Goal: Task Accomplishment & Management: Use online tool/utility

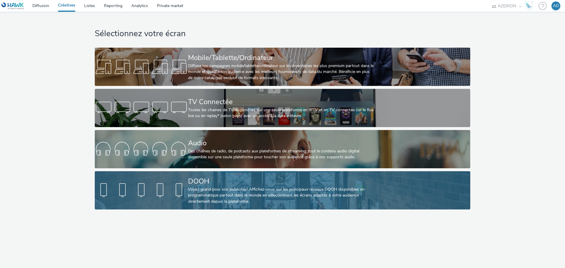
click at [238, 184] on div "DOOH" at bounding box center [281, 181] width 186 height 10
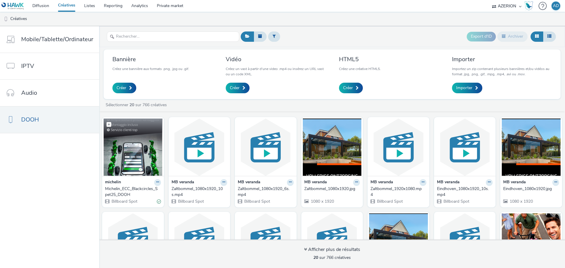
click at [139, 144] on img at bounding box center [133, 147] width 59 height 57
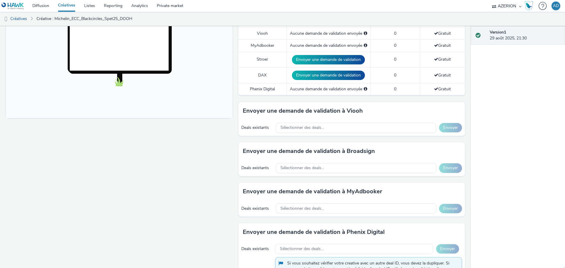
scroll to position [265, 0]
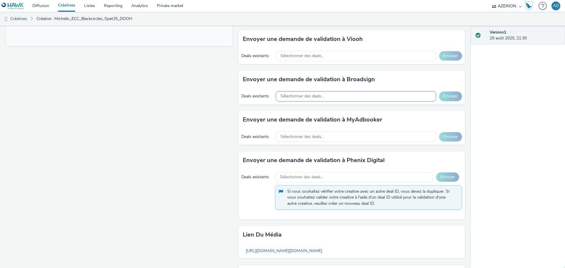
click at [309, 94] on span "Sélectionner des deals..." at bounding box center [302, 96] width 44 height 5
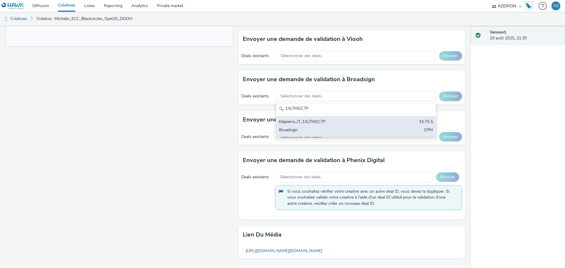
type input "1JILTMGC7P"
click at [321, 123] on div "Klepierre_IT_1JILTMGC7P" at bounding box center [329, 122] width 101 height 7
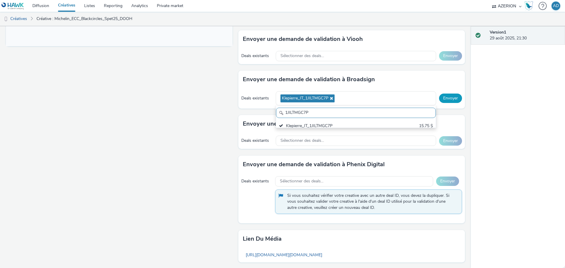
click at [450, 101] on button "Envoyer" at bounding box center [450, 98] width 23 height 9
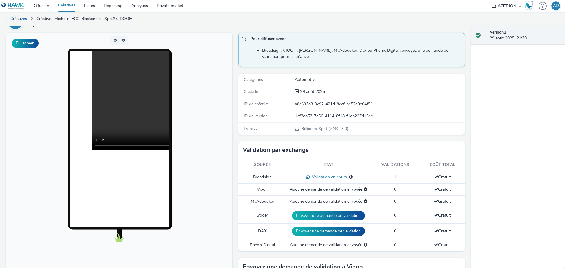
scroll to position [0, 0]
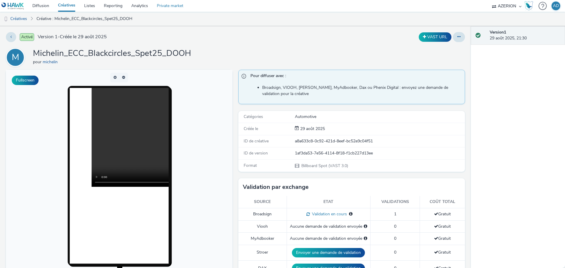
click at [169, 7] on link "Private market" at bounding box center [169, 6] width 35 height 12
